Goal: Navigation & Orientation: Find specific page/section

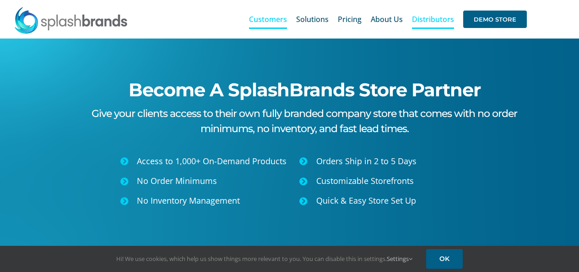
click at [271, 18] on span "Customers" at bounding box center [268, 19] width 38 height 7
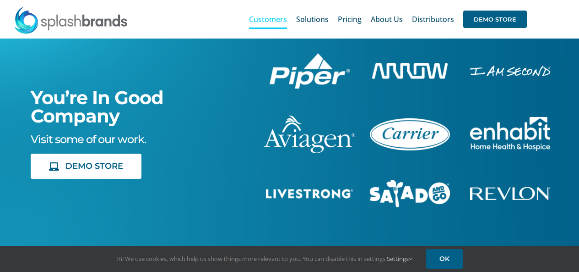
scroll to position [46, 0]
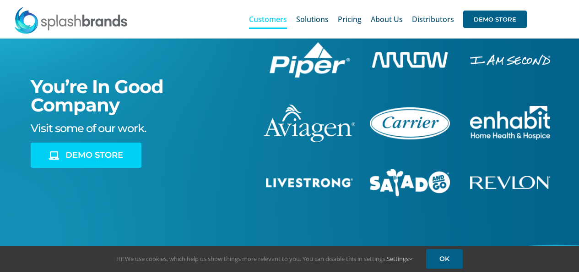
click at [88, 151] on span "DEMO STORE" at bounding box center [94, 155] width 58 height 10
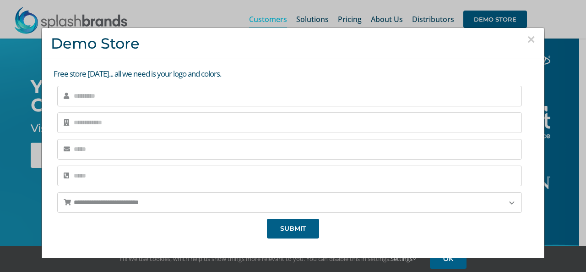
click at [527, 38] on button "×" at bounding box center [531, 40] width 8 height 14
